Goal: Find specific page/section: Find specific page/section

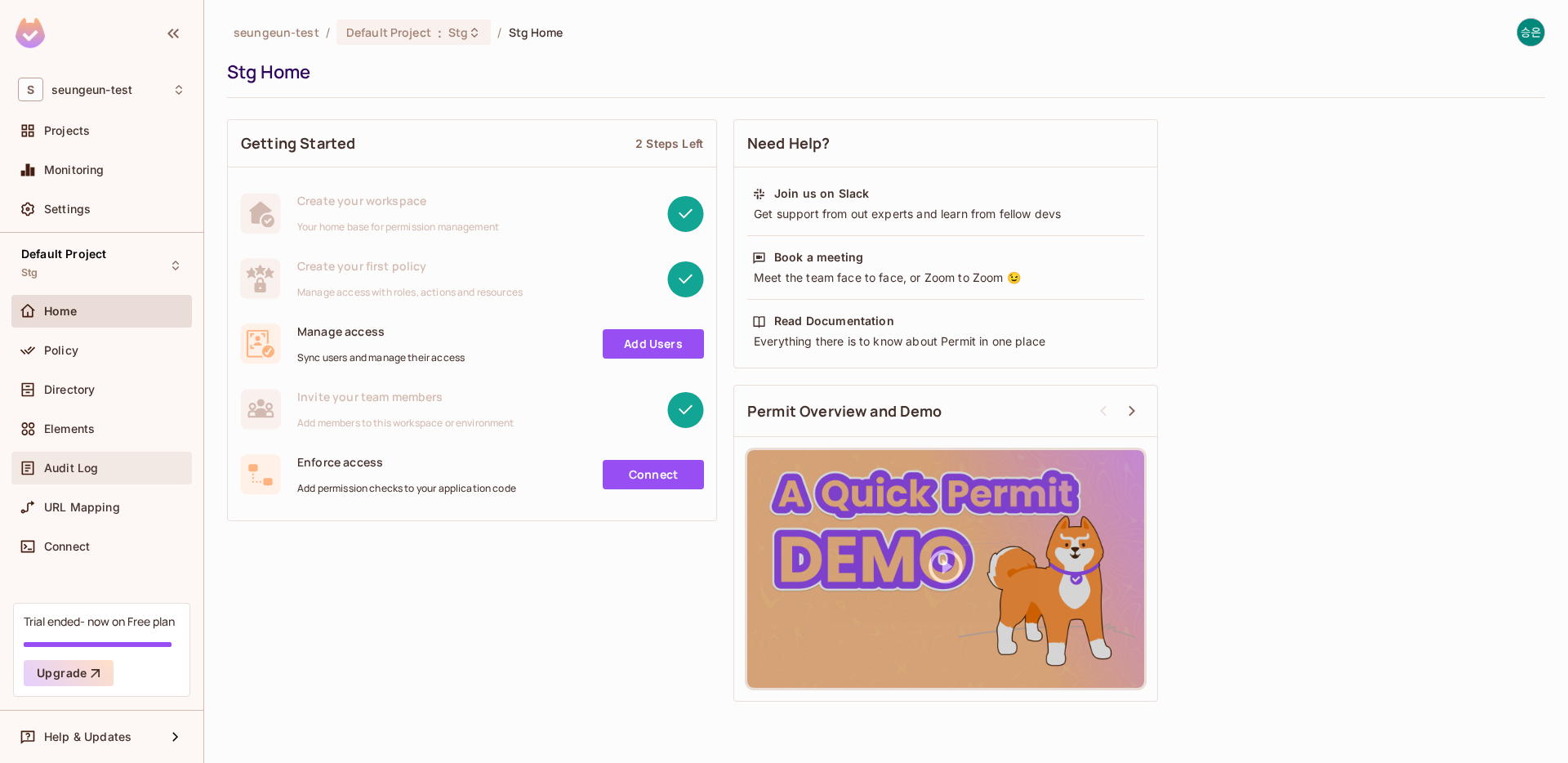
click at [118, 480] on div "Audit Log" at bounding box center [102, 468] width 181 height 33
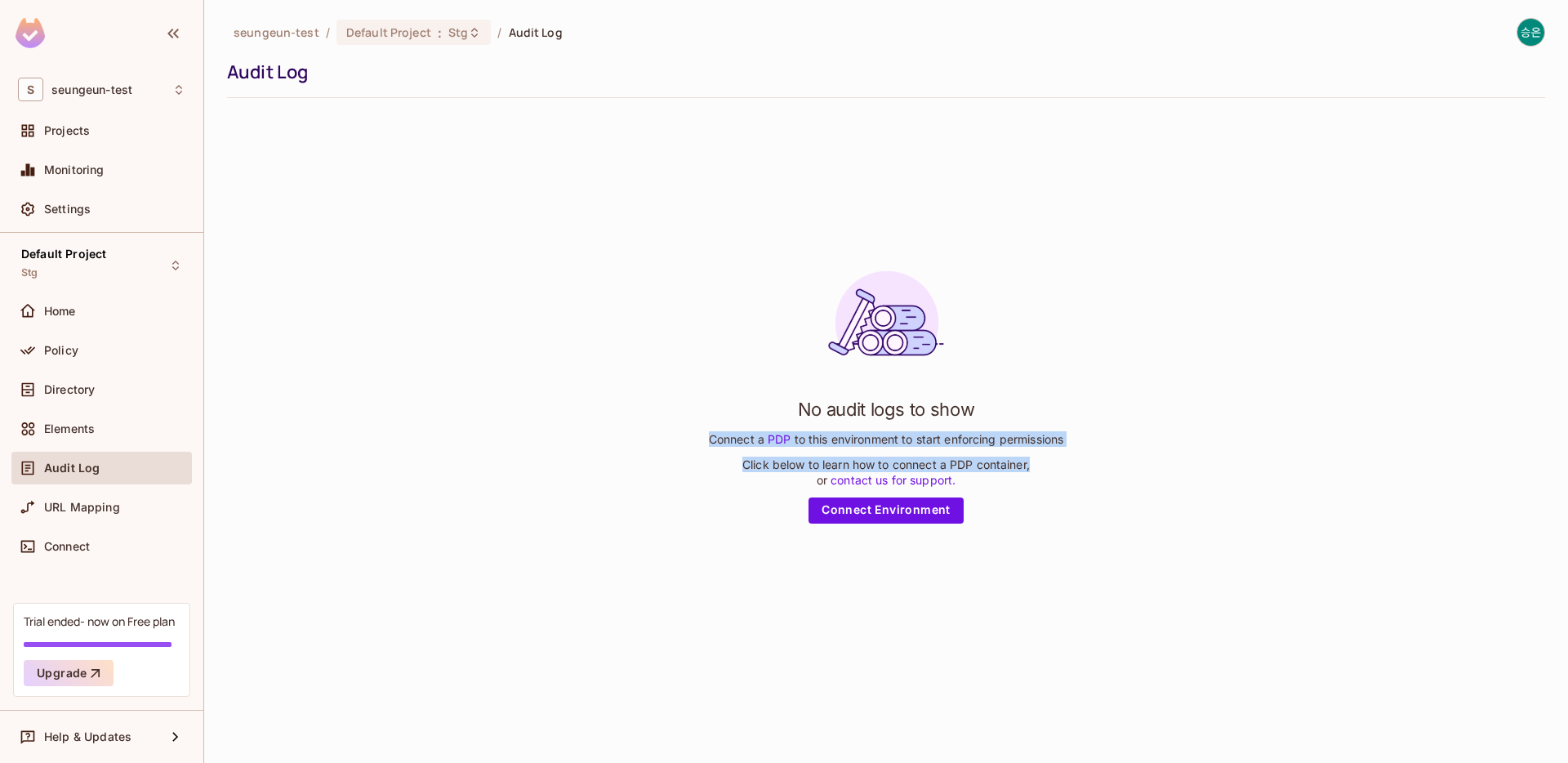
drag, startPoint x: 849, startPoint y: 435, endPoint x: 1037, endPoint y: 474, distance: 192.0
click at [1037, 473] on div "No audit logs to show Connect a PDP to this environment to start enforcing perm…" at bounding box center [886, 391] width 1318 height 559
click at [1037, 474] on div "No audit logs to show Connect a PDP to this environment to start enforcing perm…" at bounding box center [886, 391] width 355 height 265
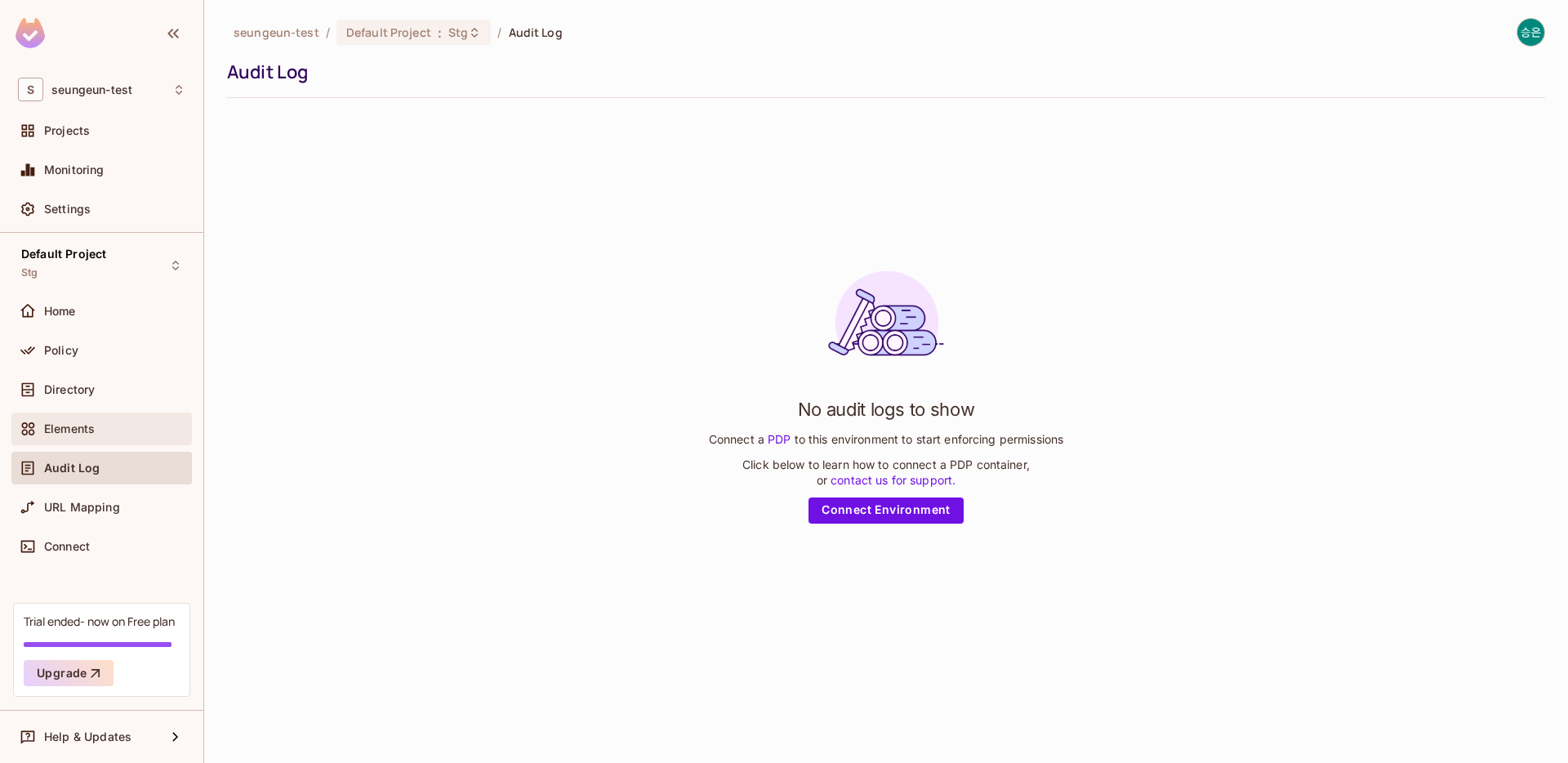
click at [83, 428] on span "Elements" at bounding box center [70, 429] width 50 height 14
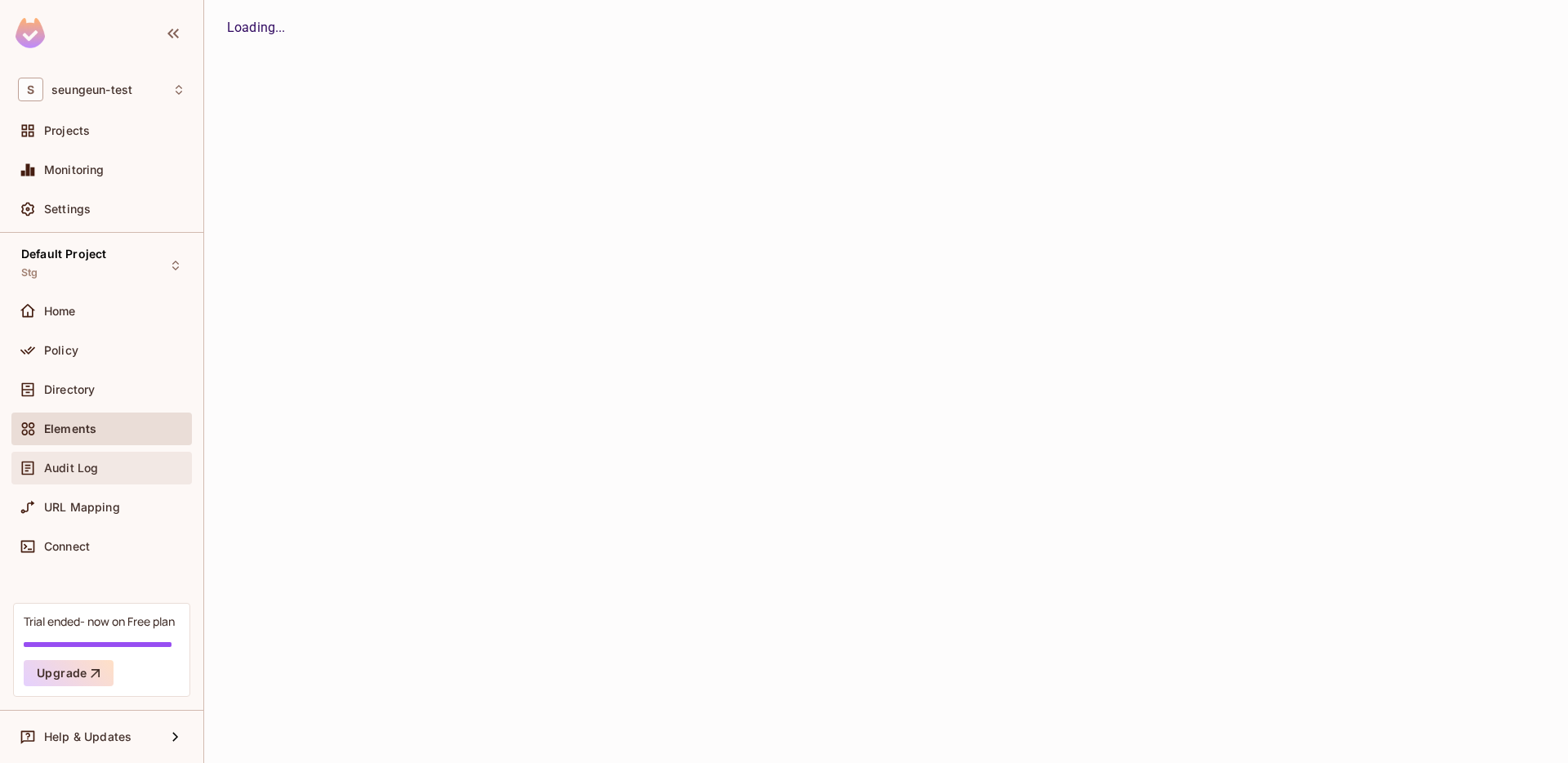
click at [77, 453] on div "Audit Log" at bounding box center [102, 468] width 181 height 33
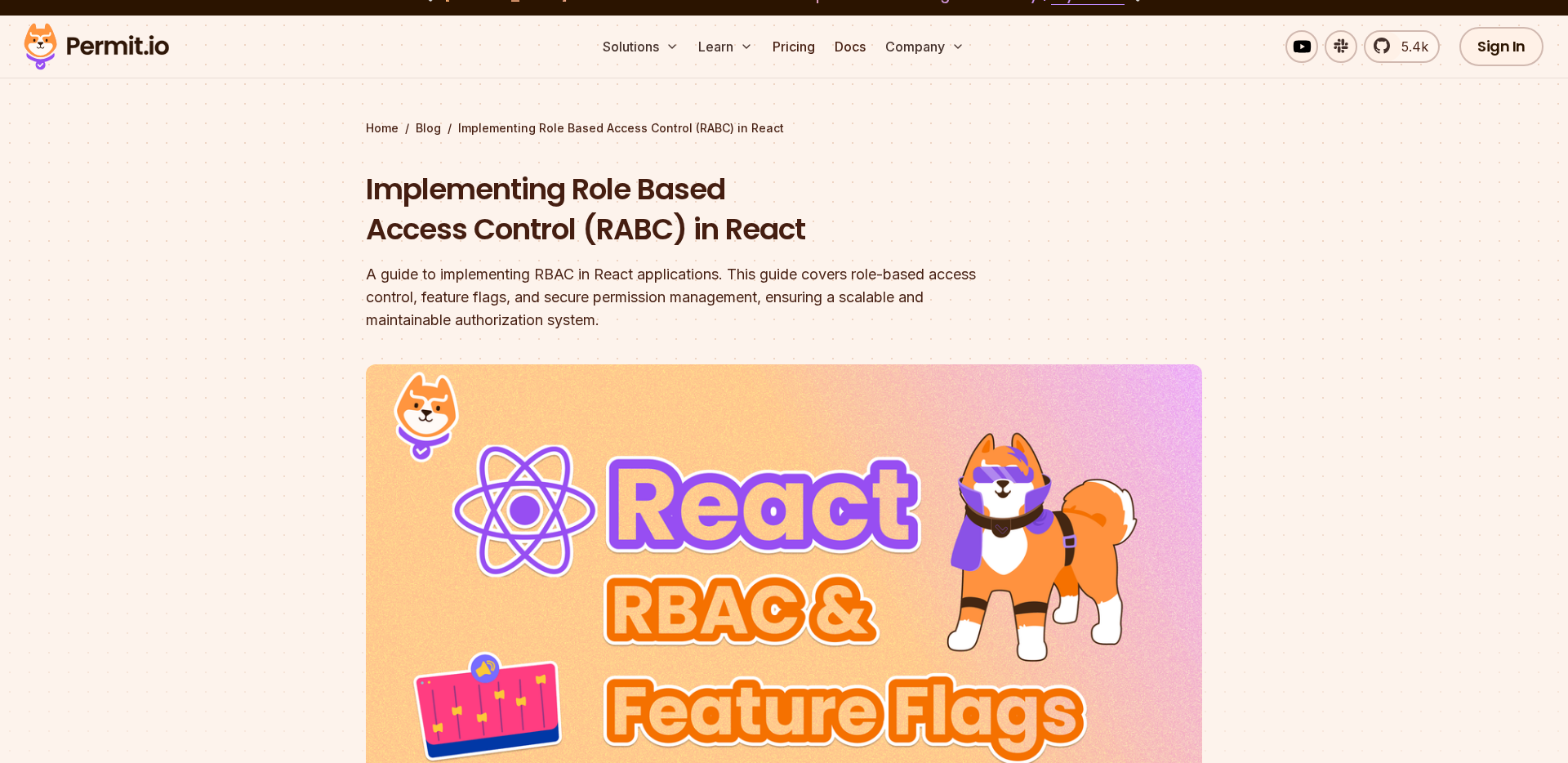
scroll to position [32, 0]
